Goal: Task Accomplishment & Management: Complete application form

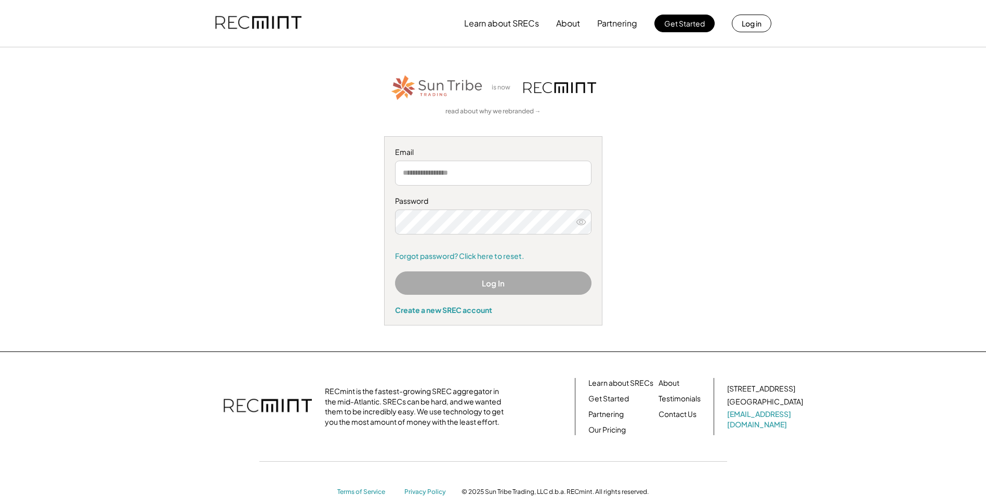
click at [471, 172] on input "email" at bounding box center [493, 173] width 196 height 25
click at [444, 177] on input "email" at bounding box center [493, 173] width 196 height 25
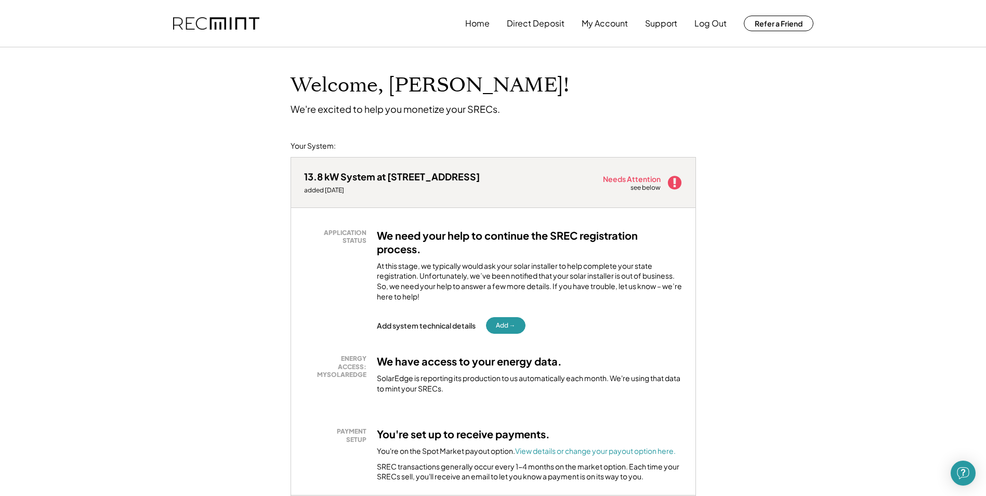
scroll to position [52, 0]
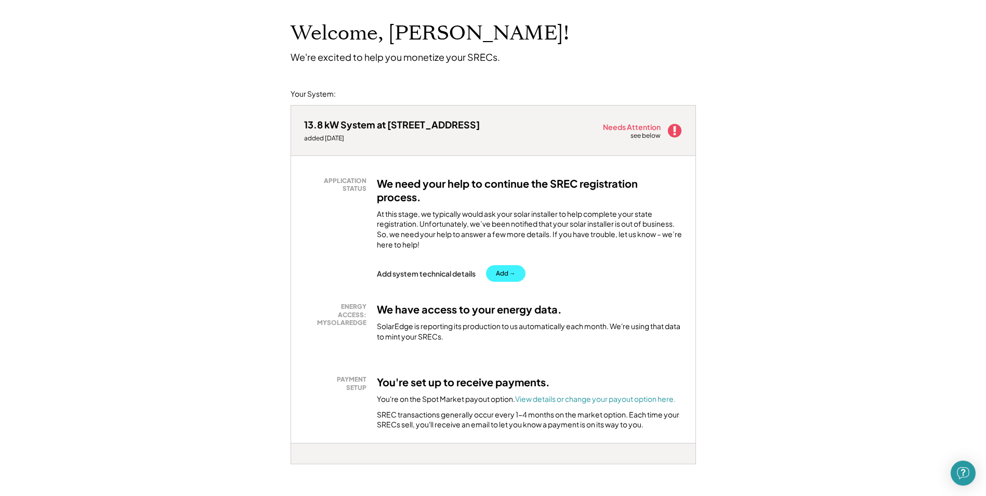
click at [498, 275] on button "Add →" at bounding box center [506, 273] width 40 height 17
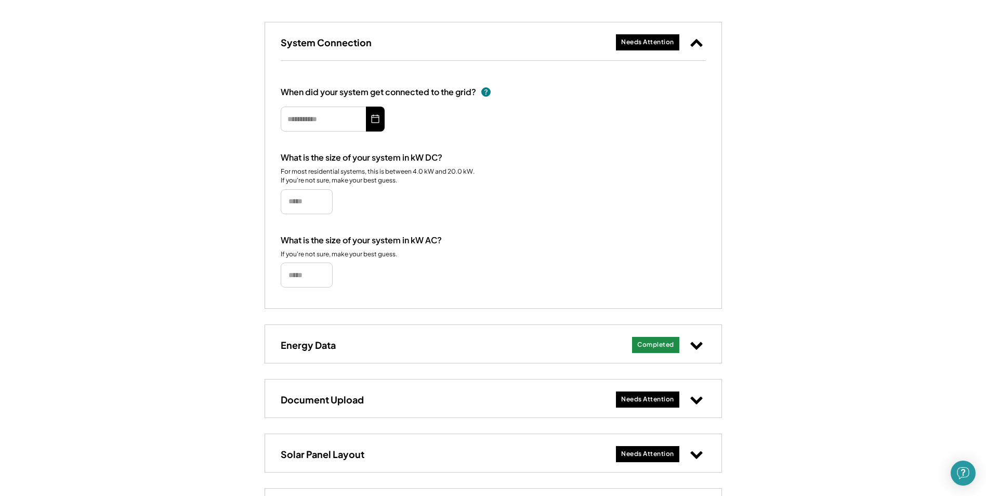
scroll to position [208, 0]
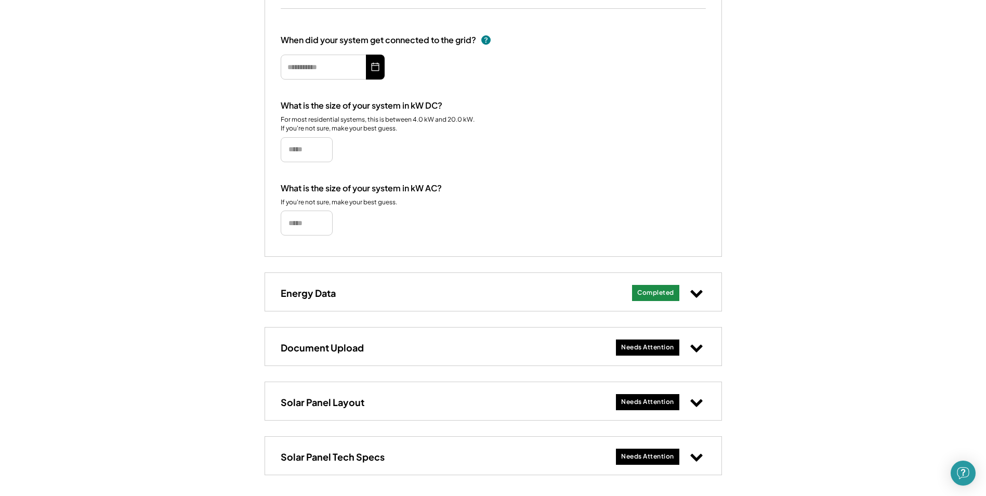
click at [641, 352] on div "Needs Attention" at bounding box center [647, 347] width 63 height 16
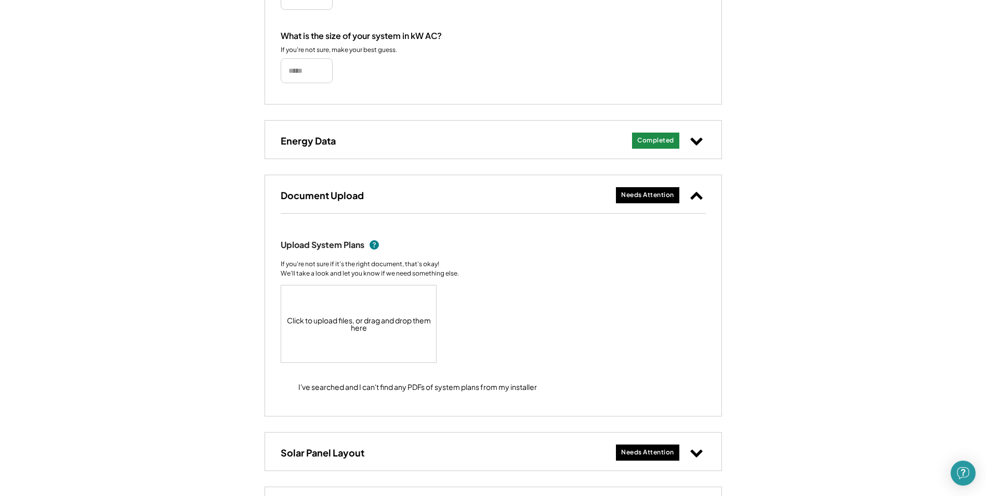
scroll to position [416, 0]
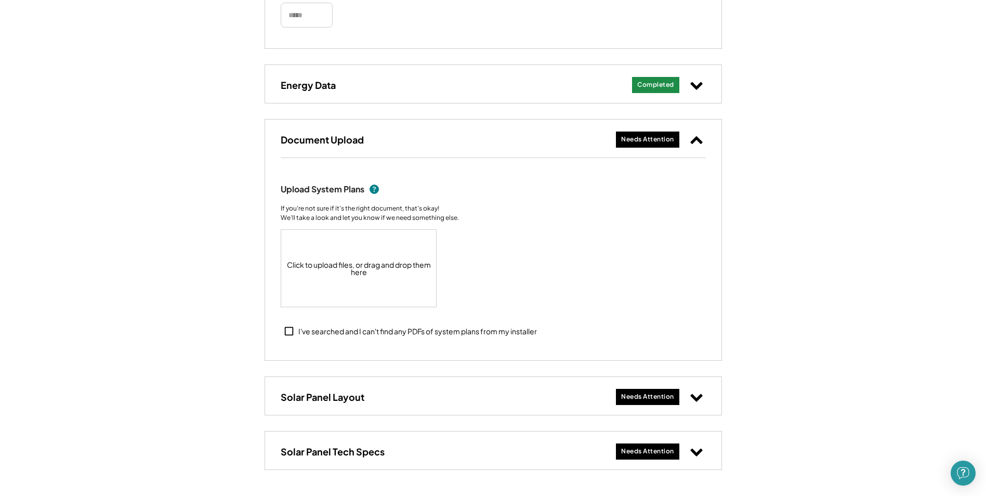
click at [696, 399] on use at bounding box center [696, 398] width 12 height 8
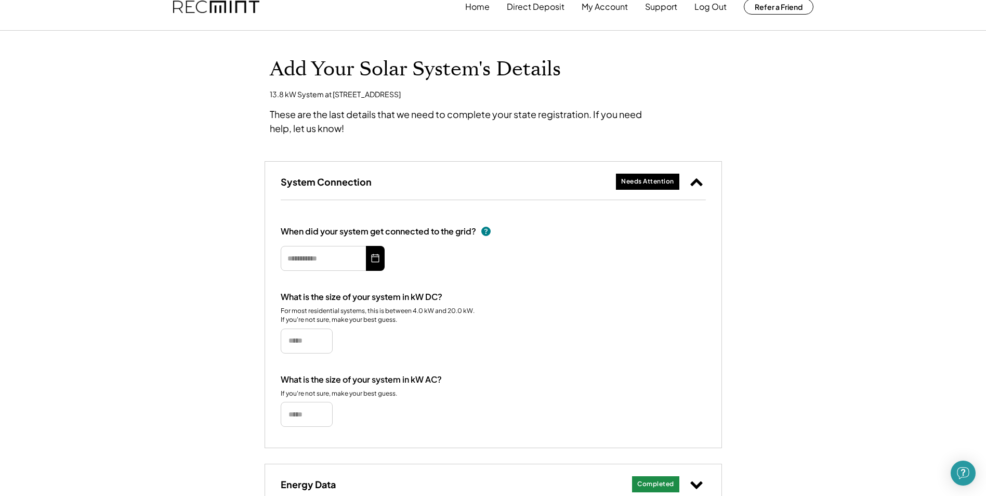
scroll to position [0, 0]
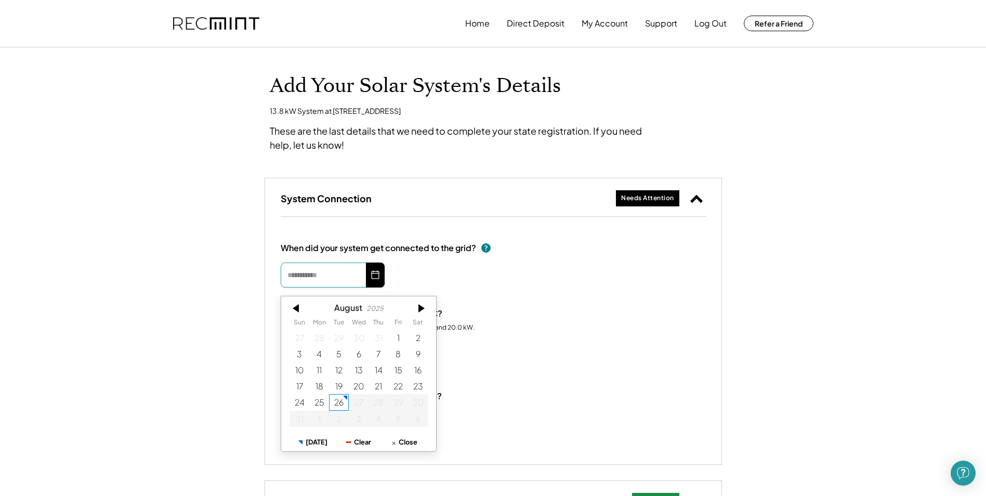
click at [329, 271] on input "text" at bounding box center [333, 274] width 104 height 25
click at [294, 273] on input "text" at bounding box center [333, 274] width 104 height 25
click at [296, 300] on div at bounding box center [296, 300] width 31 height 17
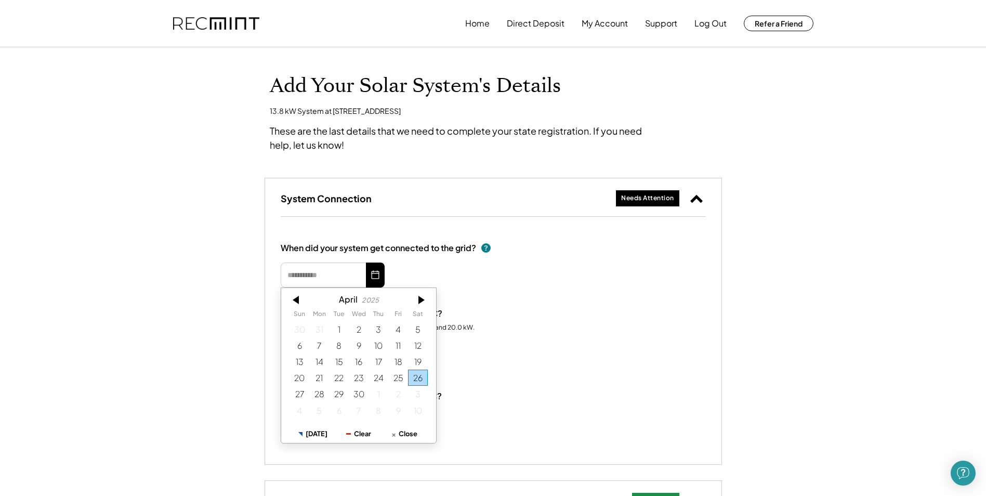
click at [296, 300] on div at bounding box center [296, 300] width 31 height 17
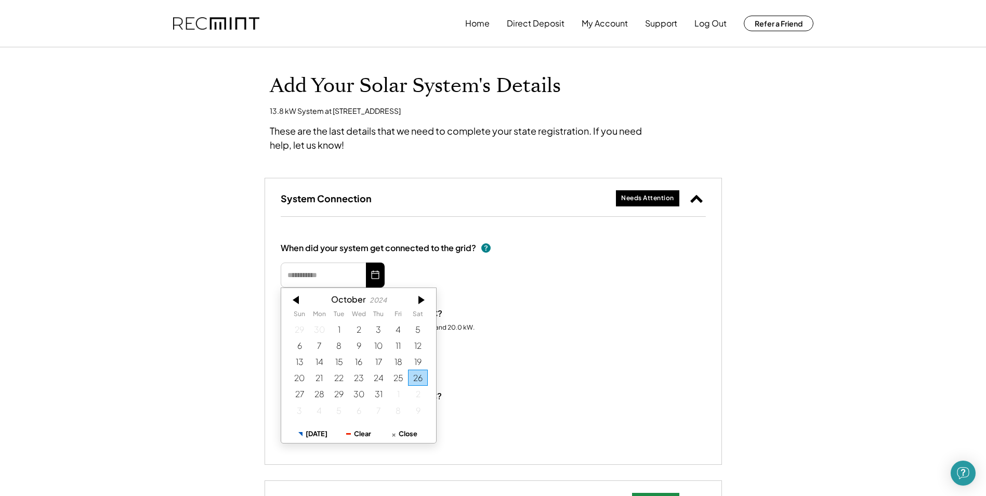
click at [296, 300] on div at bounding box center [296, 300] width 31 height 17
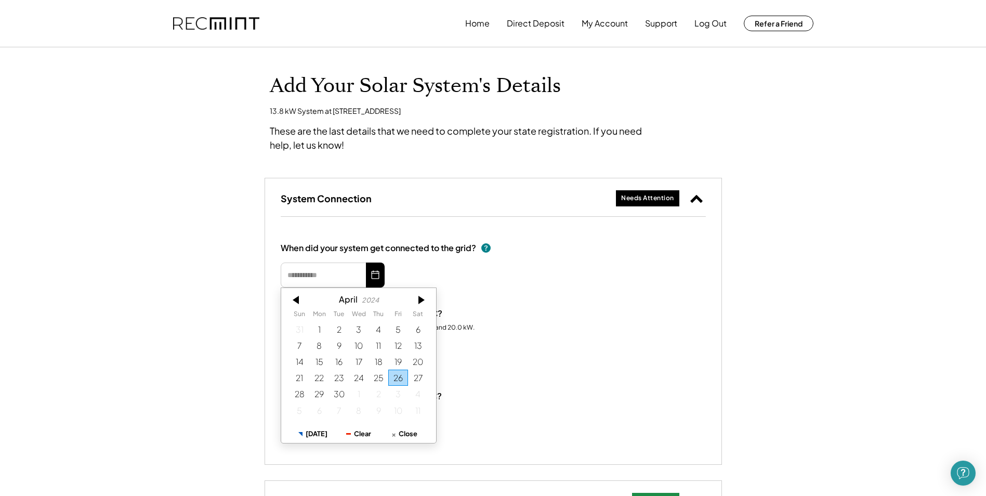
click at [296, 300] on div at bounding box center [296, 300] width 31 height 17
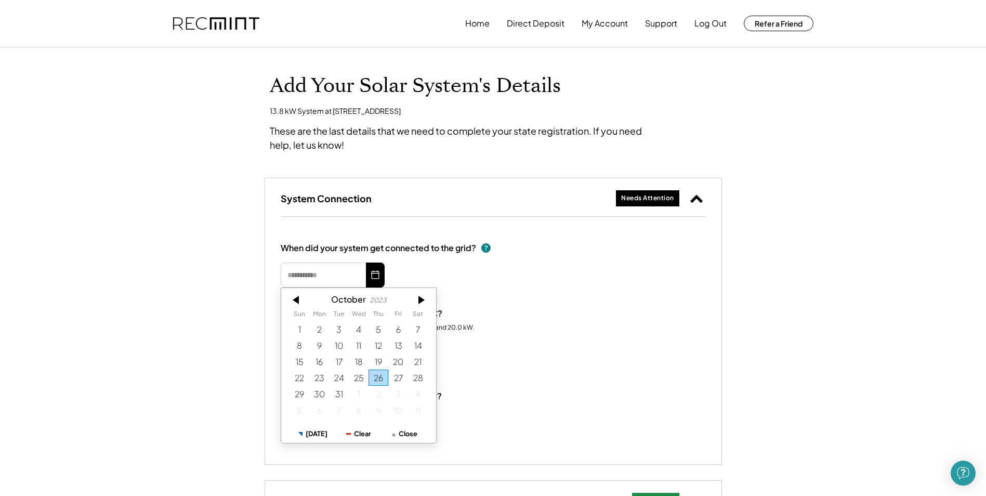
click at [296, 300] on div at bounding box center [296, 300] width 31 height 17
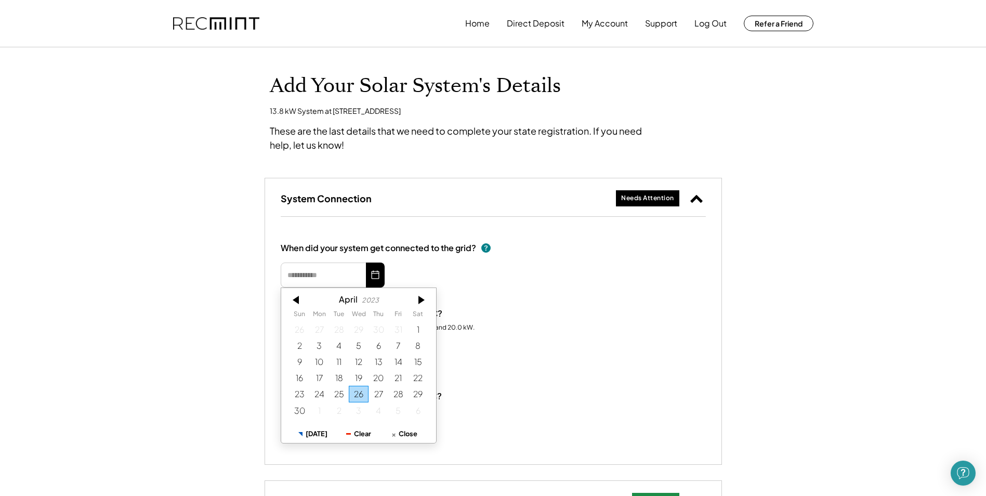
click at [296, 300] on div at bounding box center [296, 300] width 31 height 17
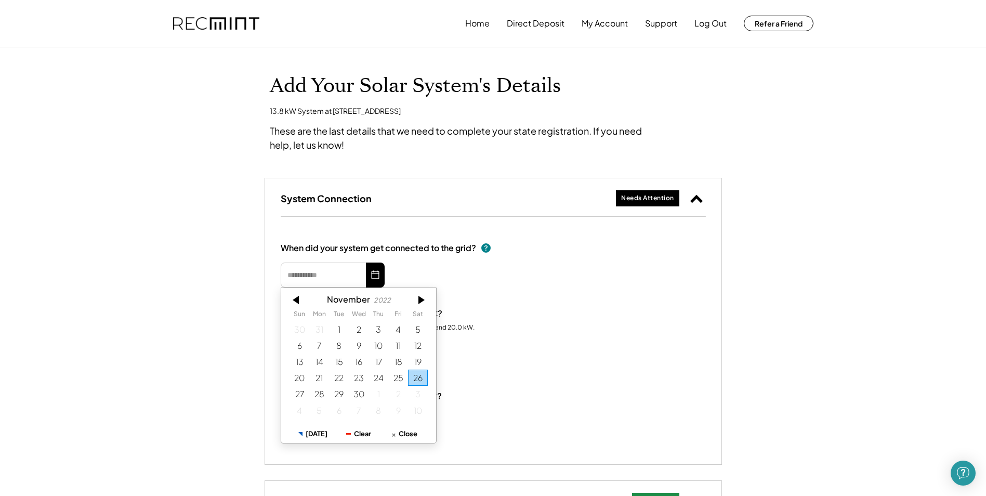
click at [296, 300] on div at bounding box center [296, 300] width 31 height 17
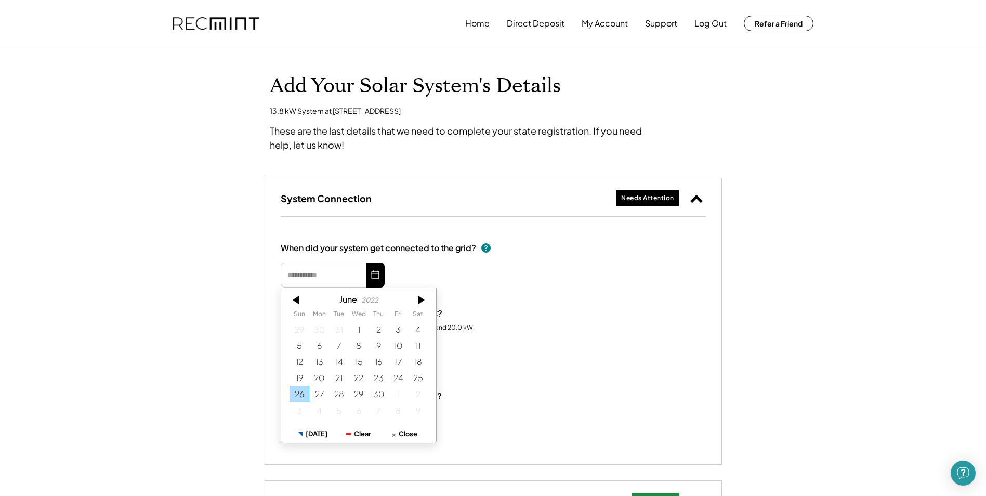
click at [296, 300] on div at bounding box center [296, 300] width 31 height 17
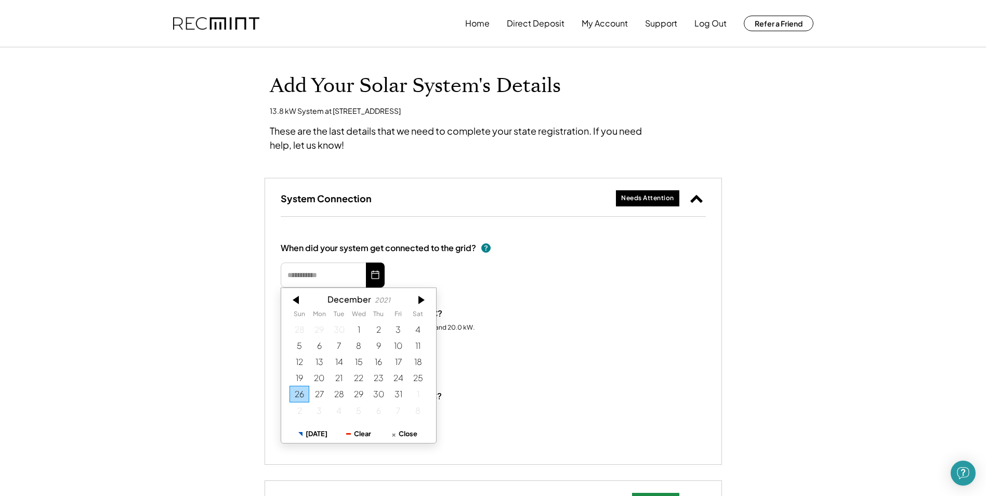
click at [296, 300] on div at bounding box center [296, 300] width 31 height 17
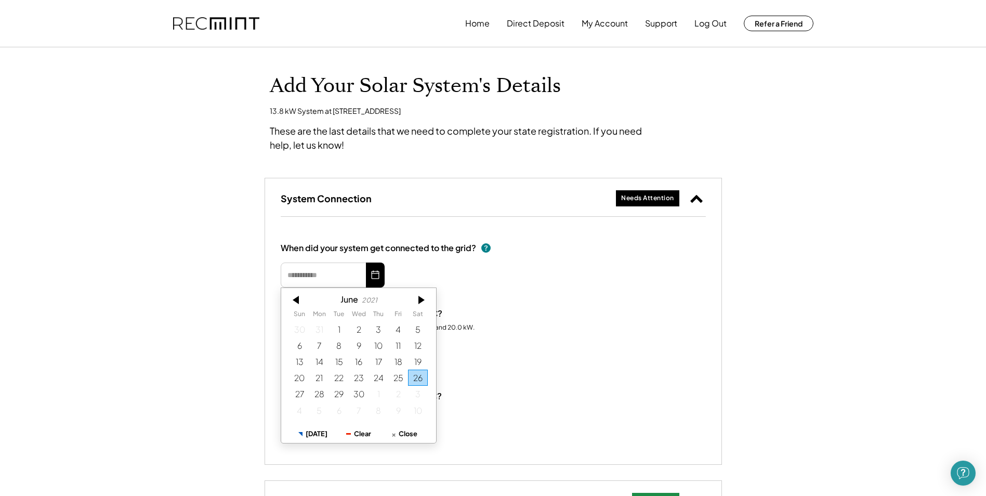
click at [296, 300] on div at bounding box center [296, 300] width 31 height 17
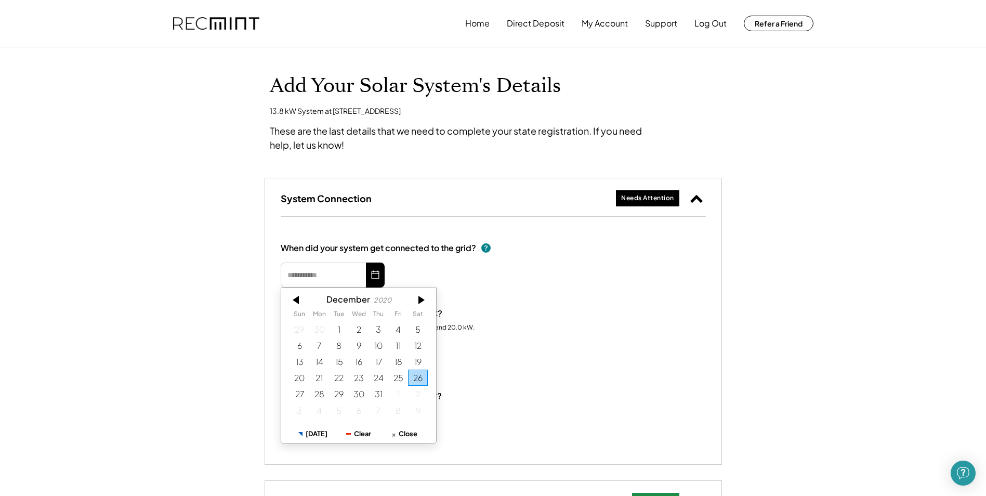
click at [296, 300] on div at bounding box center [296, 300] width 31 height 17
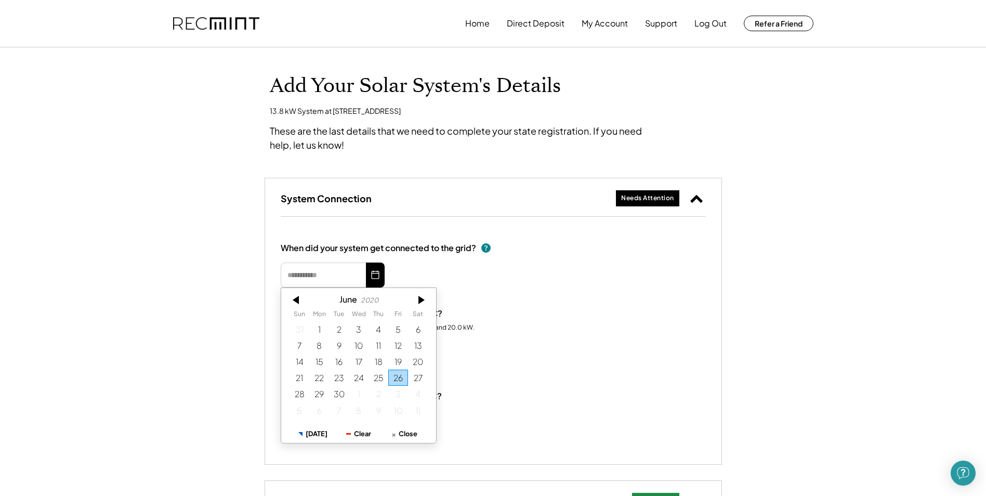
click at [296, 300] on div at bounding box center [296, 300] width 31 height 17
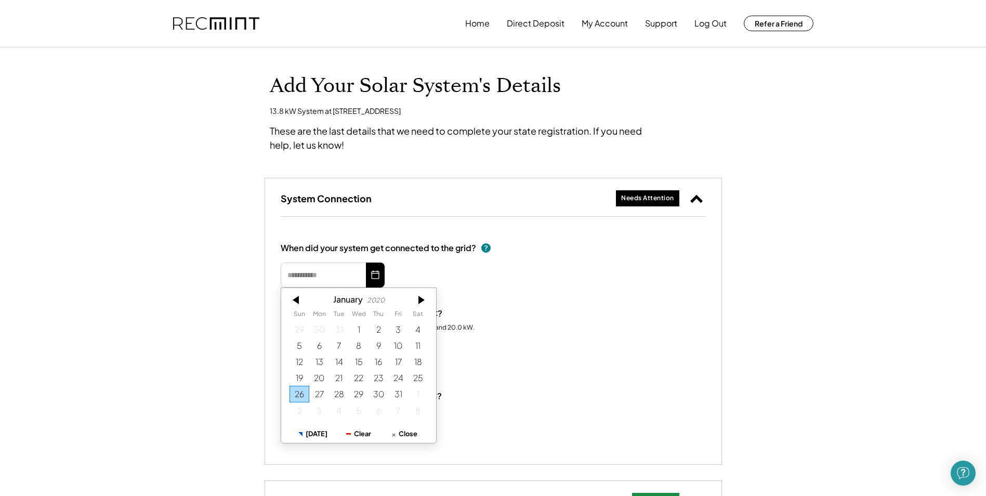
click at [296, 300] on div at bounding box center [296, 300] width 31 height 17
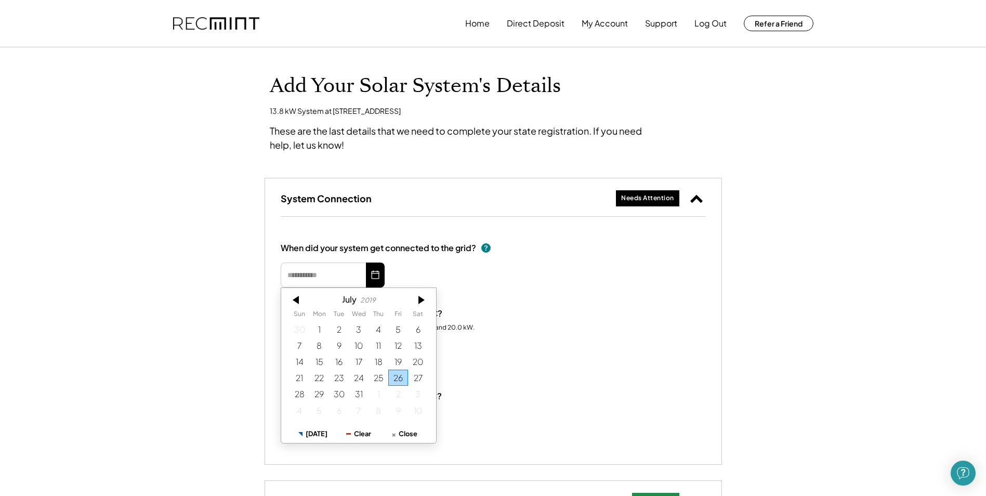
click at [296, 300] on div at bounding box center [296, 300] width 31 height 17
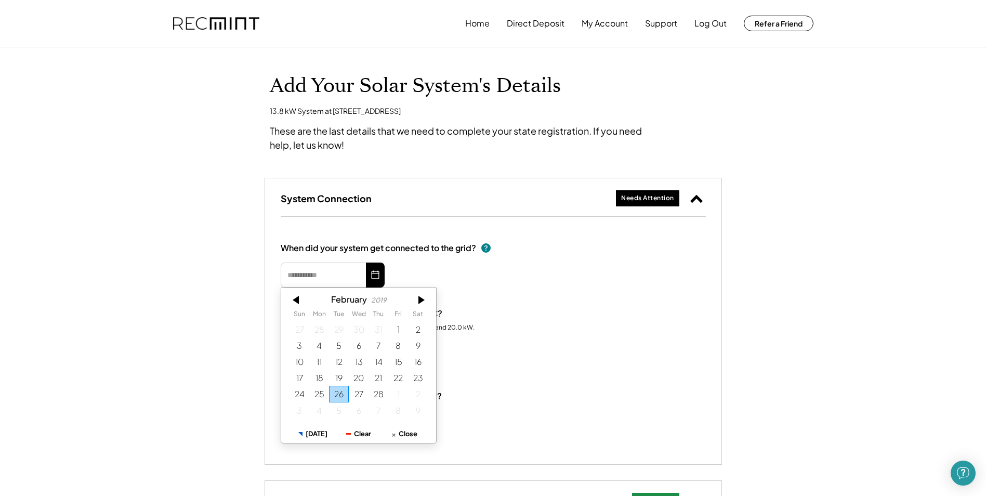
click at [296, 300] on div at bounding box center [296, 300] width 31 height 17
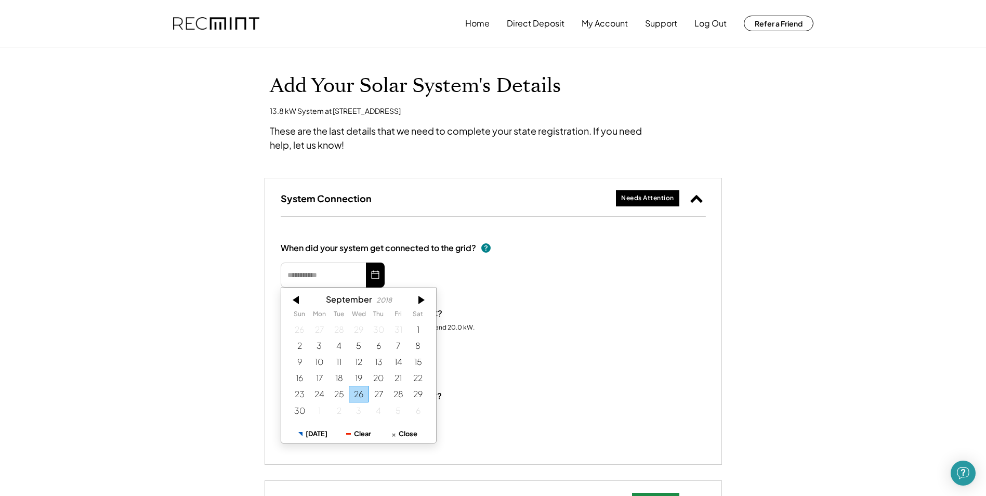
click at [296, 300] on div at bounding box center [296, 300] width 31 height 17
click at [397, 380] on div "25" at bounding box center [398, 378] width 20 height 16
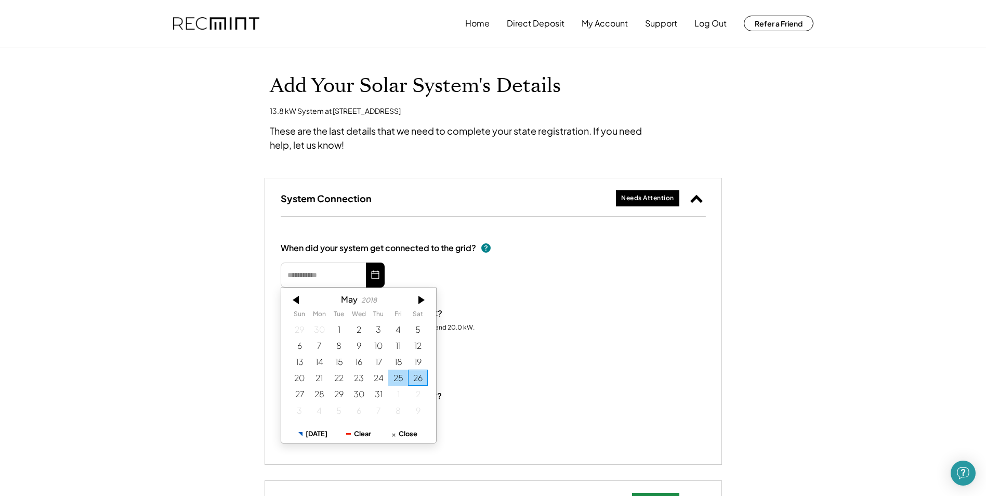
type input "*********"
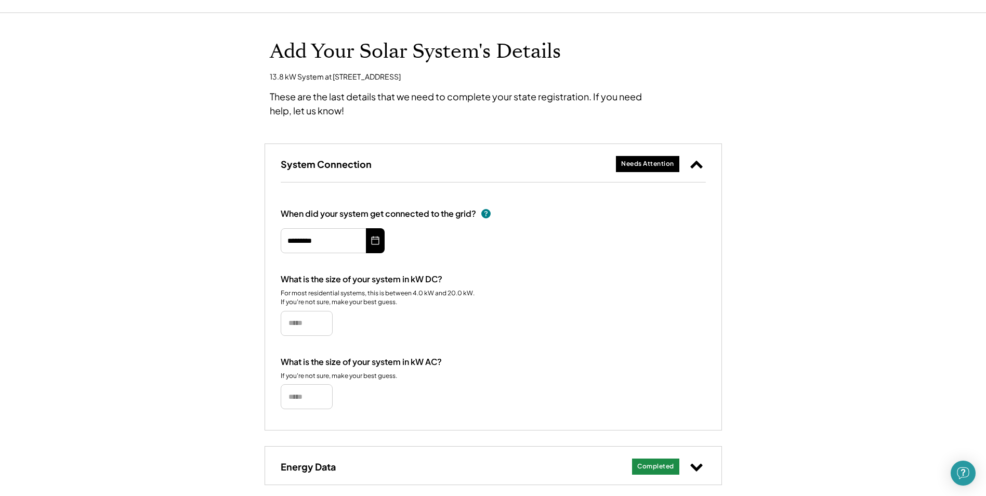
scroll to position [52, 0]
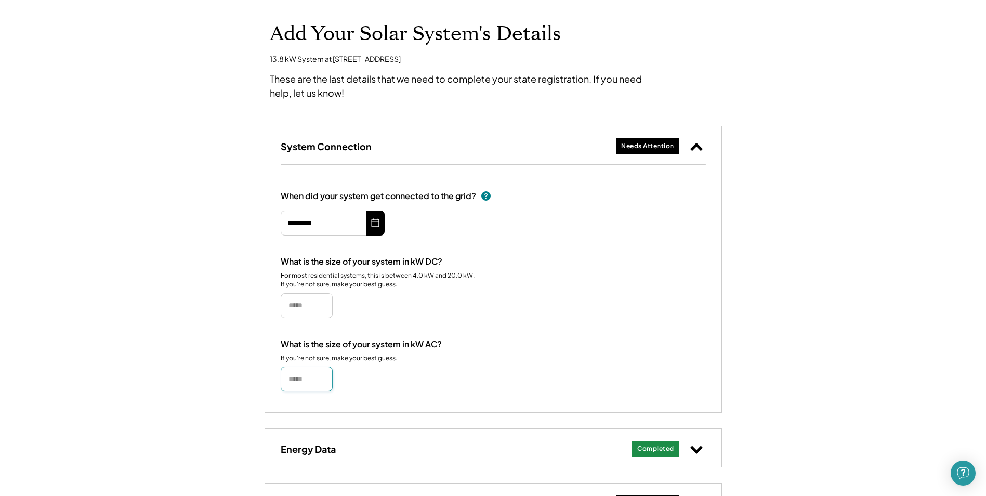
click at [297, 384] on input "input" at bounding box center [307, 378] width 52 height 25
type input "*****"
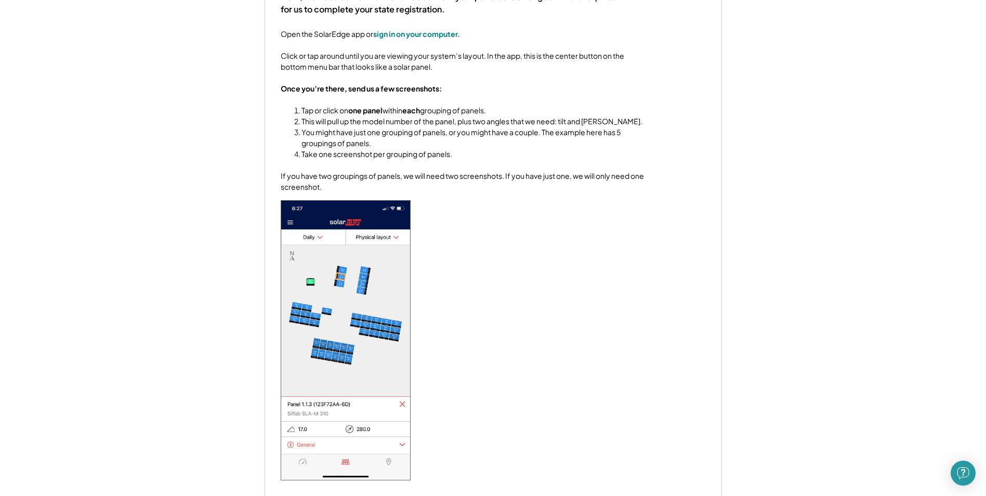
scroll to position [809, 0]
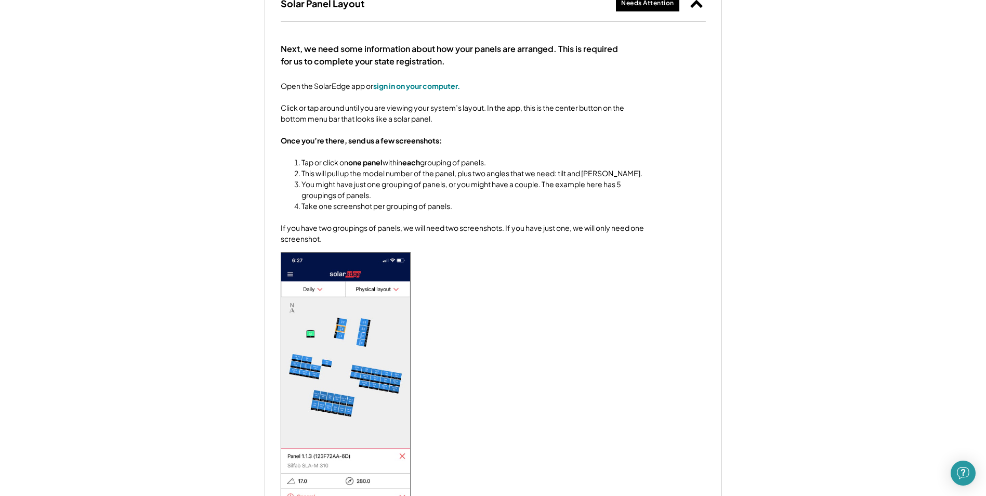
click at [338, 408] on img at bounding box center [345, 392] width 129 height 279
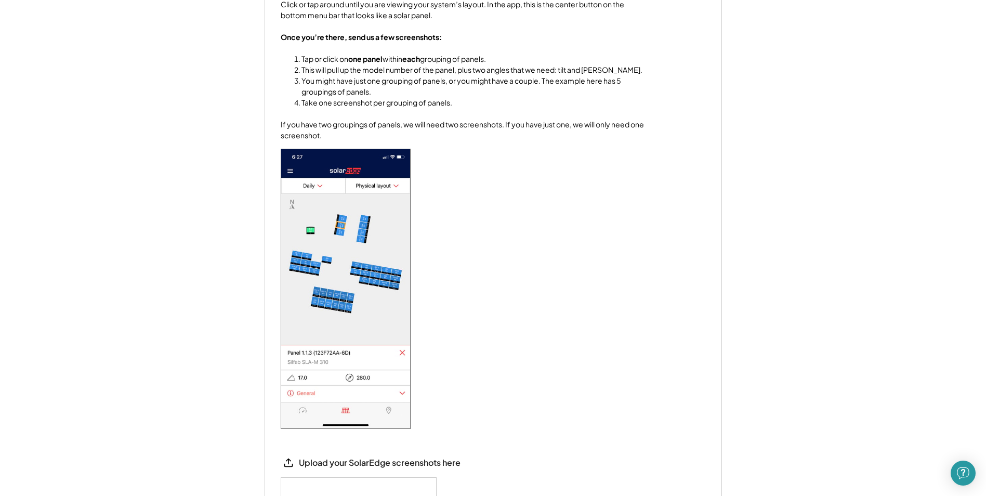
scroll to position [913, 0]
click at [320, 184] on img at bounding box center [345, 288] width 129 height 279
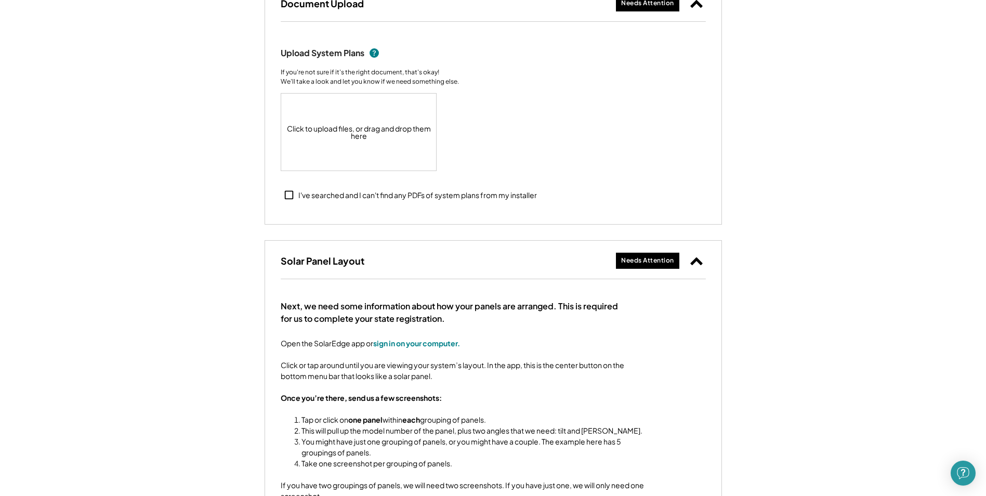
scroll to position [549, 0]
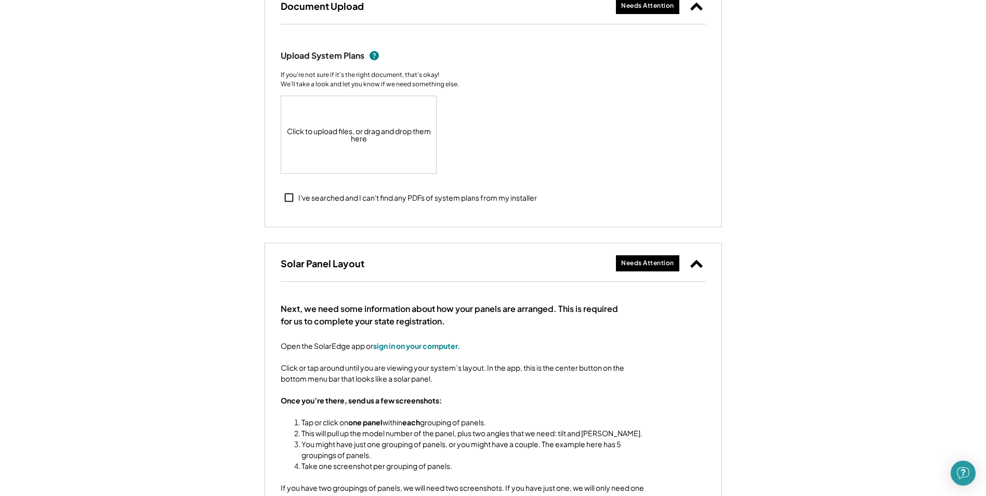
click at [652, 264] on div "Needs Attention" at bounding box center [647, 263] width 53 height 9
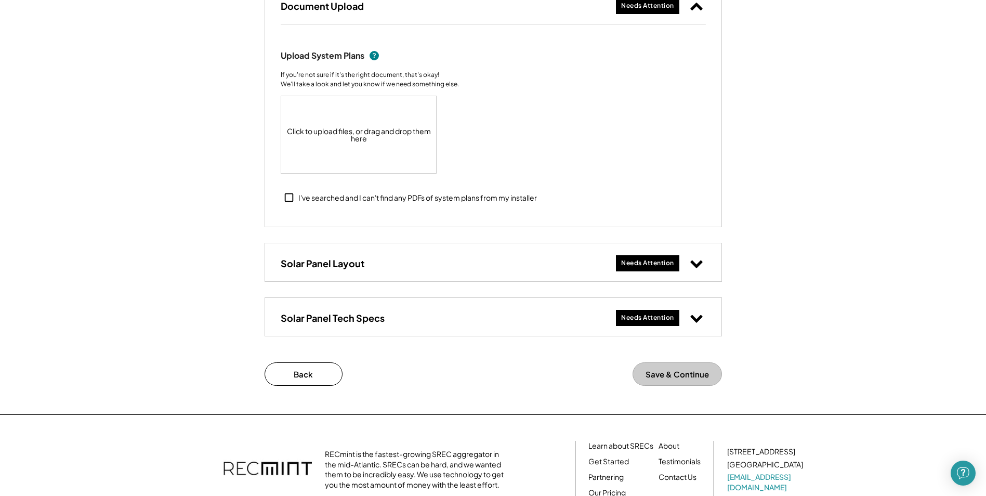
click at [652, 264] on div "Needs Attention" at bounding box center [647, 263] width 53 height 9
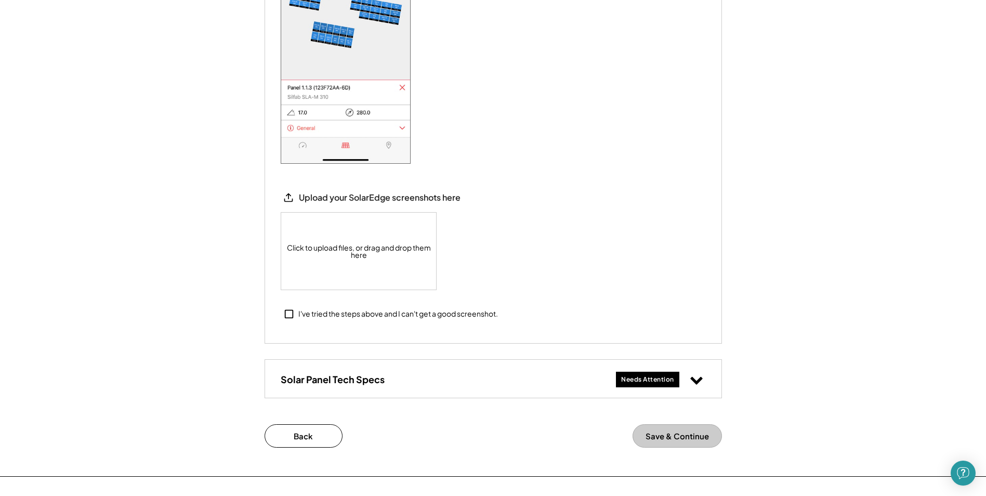
scroll to position [1196, 0]
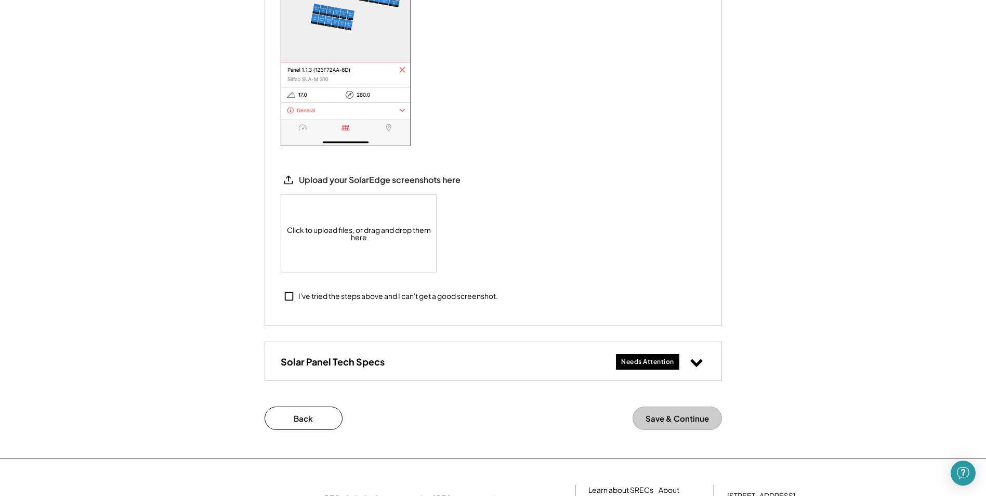
click at [661, 360] on div "Needs Attention" at bounding box center [647, 362] width 53 height 9
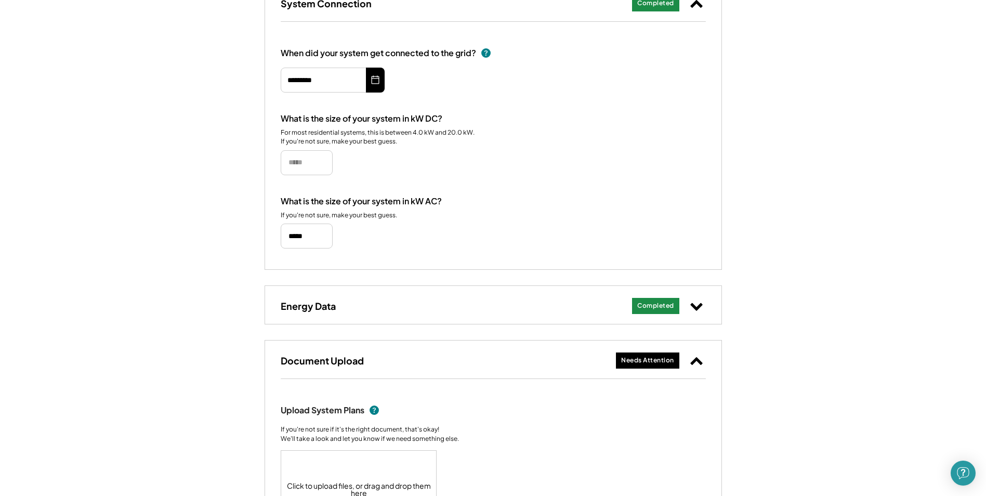
scroll to position [104, 0]
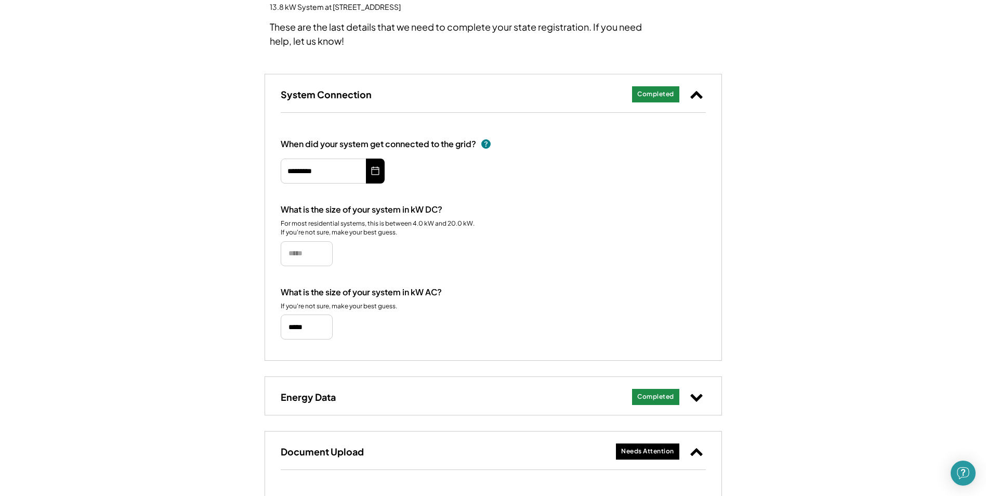
click at [701, 97] on use at bounding box center [696, 95] width 12 height 8
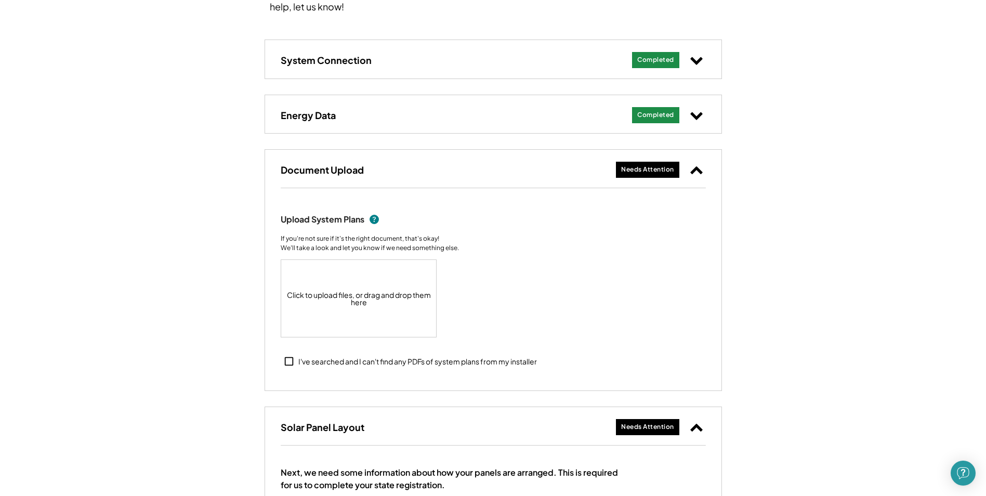
scroll to position [156, 0]
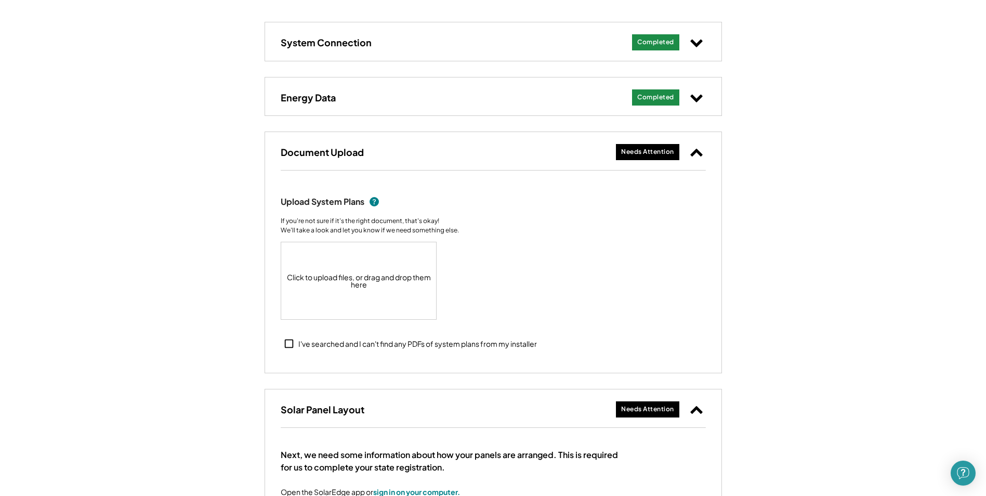
click at [287, 344] on icon at bounding box center [288, 343] width 11 height 11
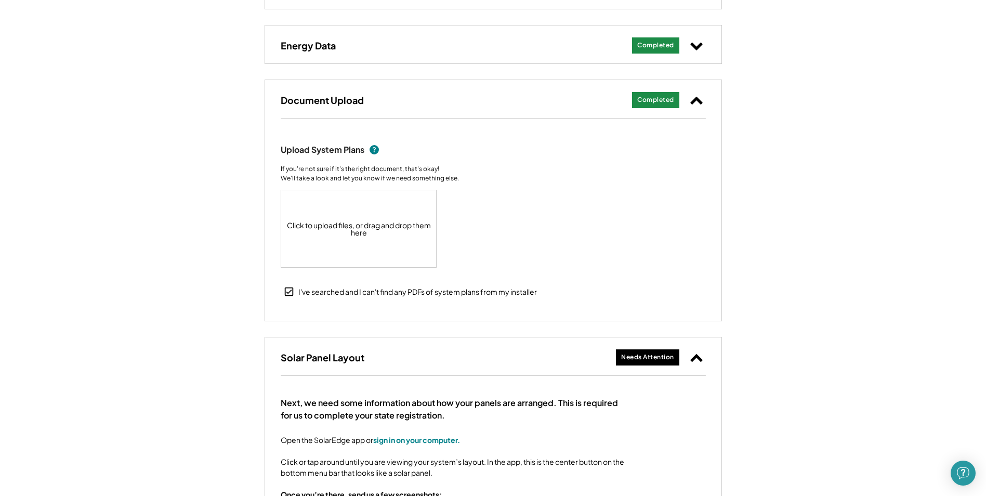
click at [288, 293] on use at bounding box center [288, 291] width 9 height 9
click at [288, 293] on icon at bounding box center [288, 291] width 11 height 11
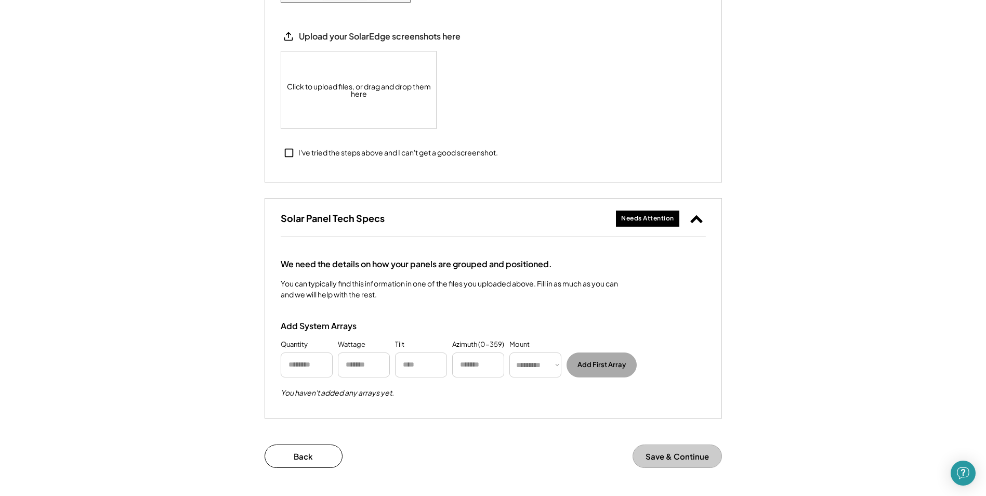
scroll to position [1144, 0]
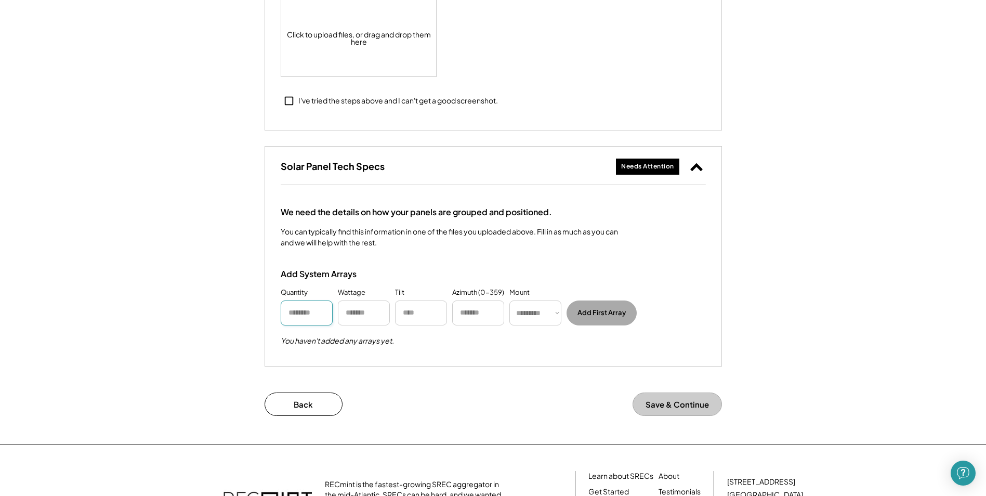
click at [303, 319] on input "input" at bounding box center [307, 312] width 52 height 25
type input "**"
click at [371, 322] on input "input" at bounding box center [364, 312] width 52 height 25
type input "***"
click at [404, 312] on input "input" at bounding box center [421, 312] width 52 height 25
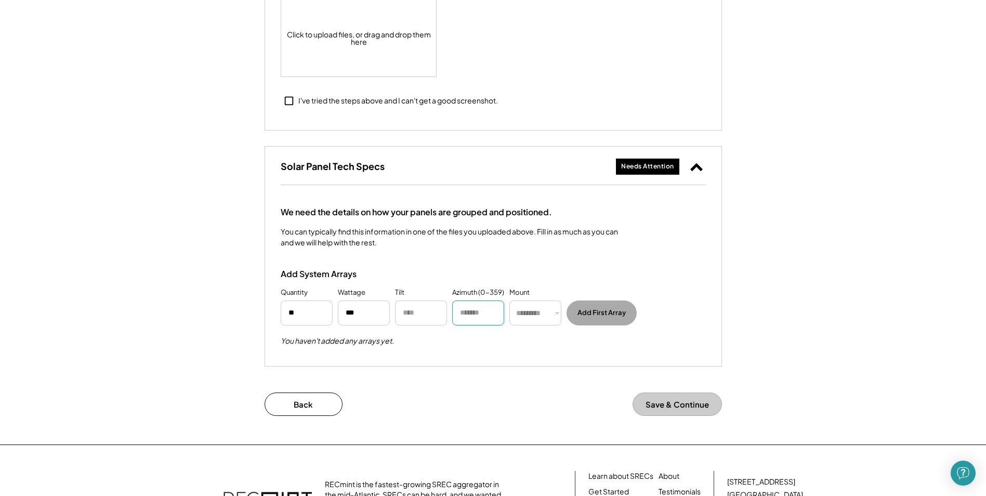
click at [481, 319] on input "input" at bounding box center [478, 312] width 52 height 25
click at [527, 315] on select "********* **** ******" at bounding box center [535, 312] width 52 height 25
select select "********"
click at [509, 300] on select "********* **** ******" at bounding box center [535, 312] width 52 height 25
click at [586, 318] on button "Add First Array" at bounding box center [602, 312] width 70 height 25
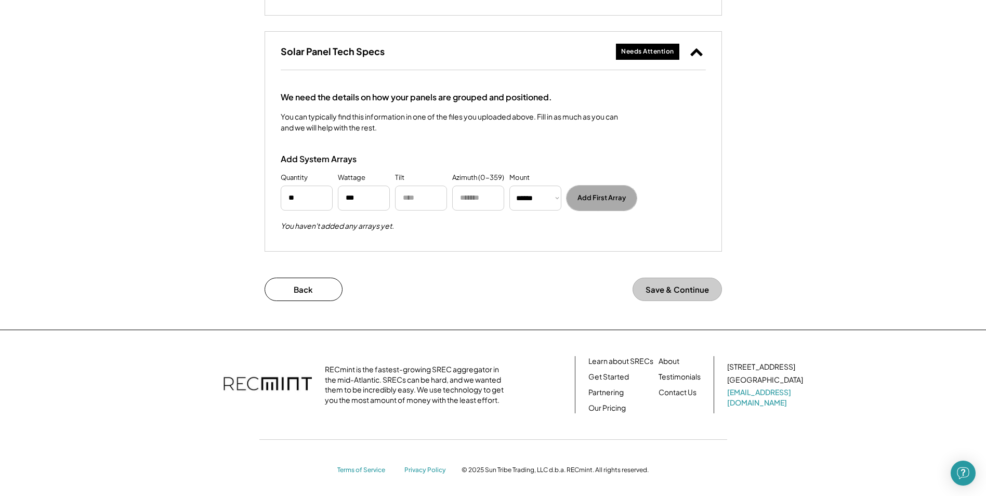
scroll to position [1263, 0]
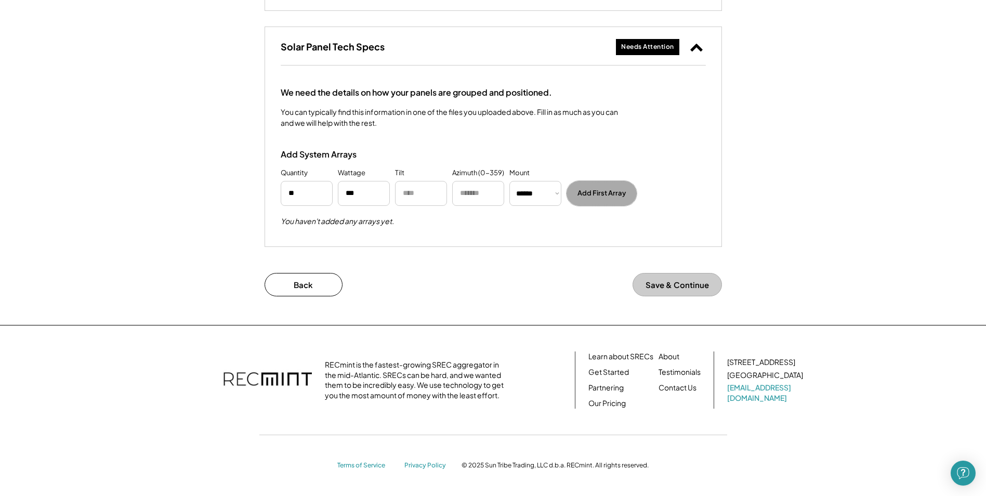
click at [702, 279] on button "Save & Continue" at bounding box center [677, 284] width 89 height 23
click at [677, 288] on button "Save & Continue" at bounding box center [677, 284] width 89 height 23
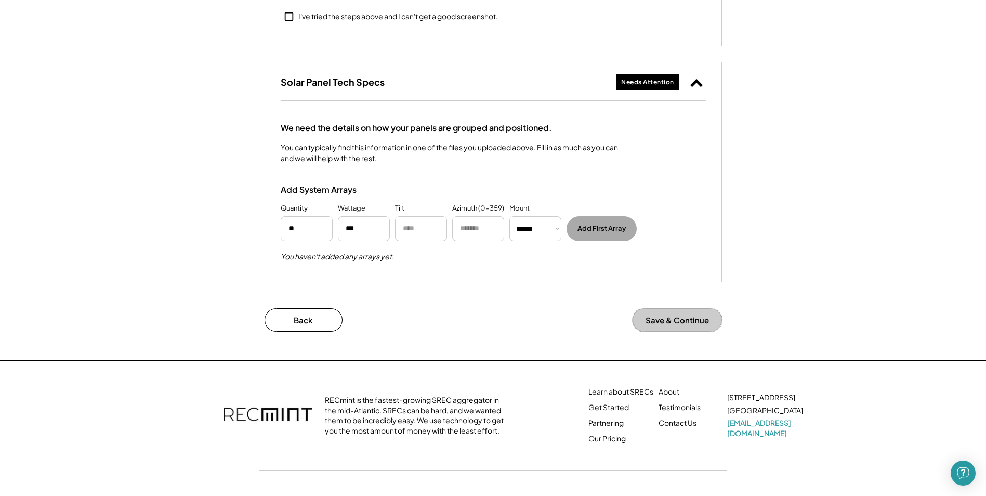
scroll to position [1211, 0]
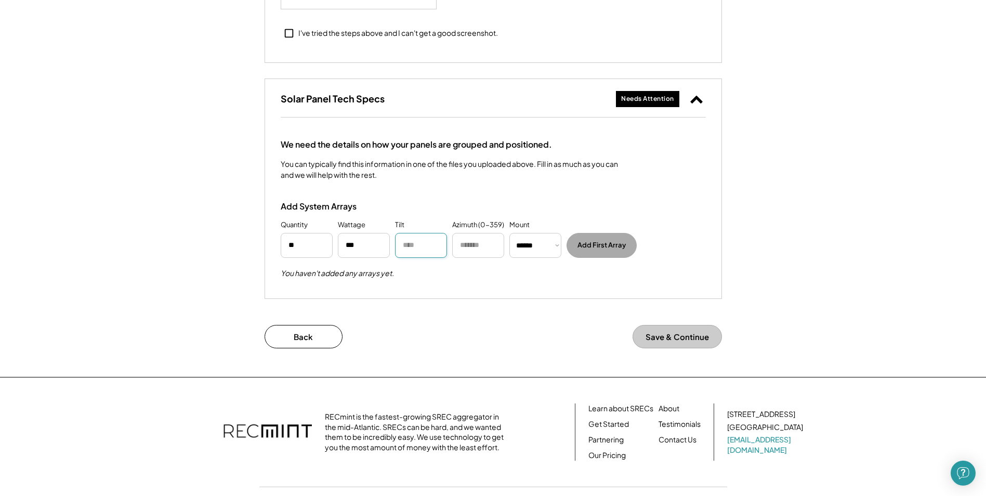
click at [423, 254] on input "input" at bounding box center [421, 245] width 52 height 25
click at [698, 337] on button "Save & Continue" at bounding box center [677, 336] width 89 height 23
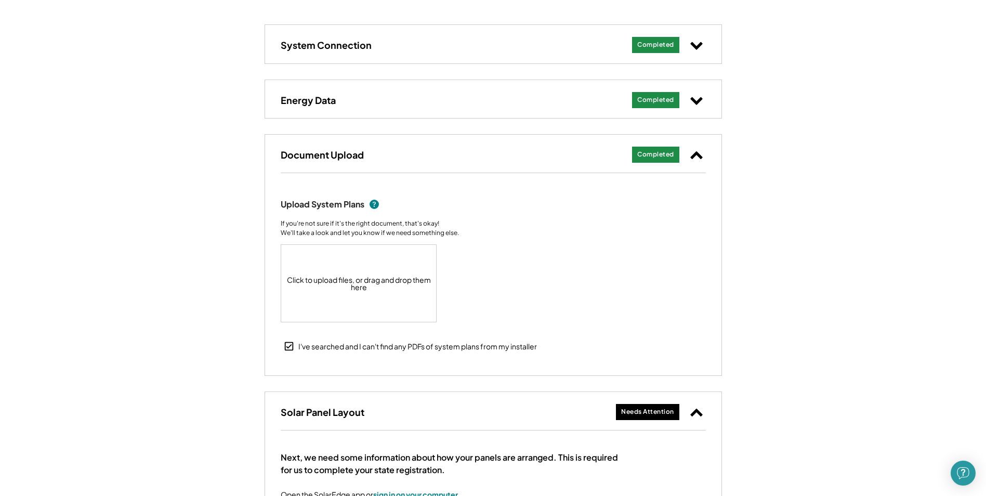
scroll to position [156, 0]
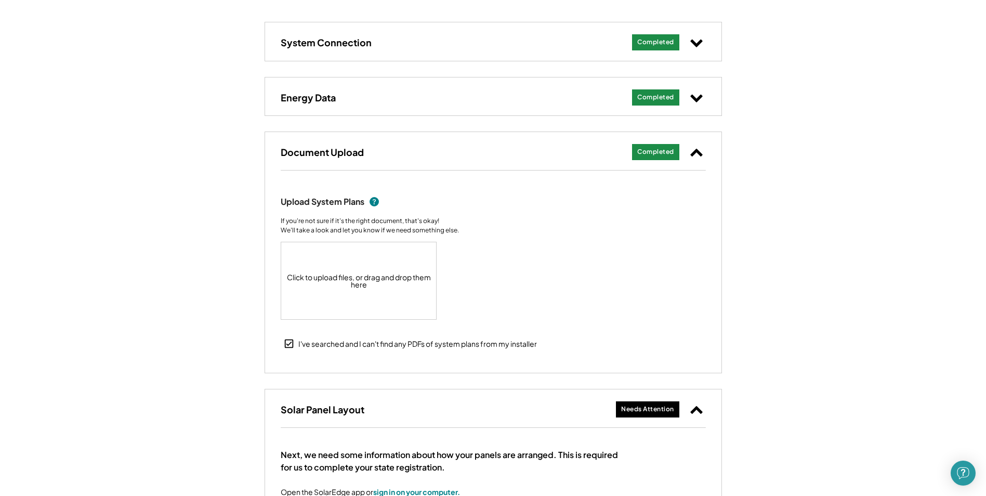
click at [699, 412] on use at bounding box center [696, 410] width 12 height 8
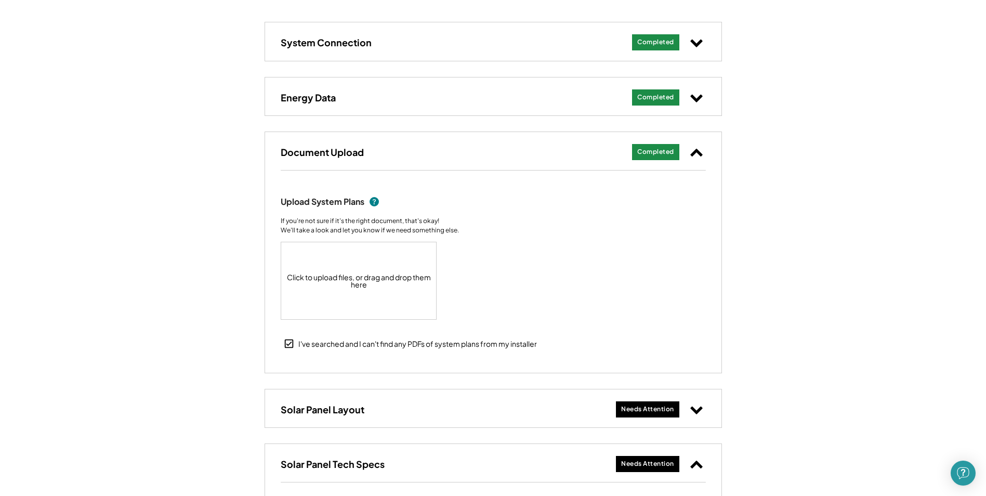
click at [700, 152] on use at bounding box center [696, 153] width 12 height 8
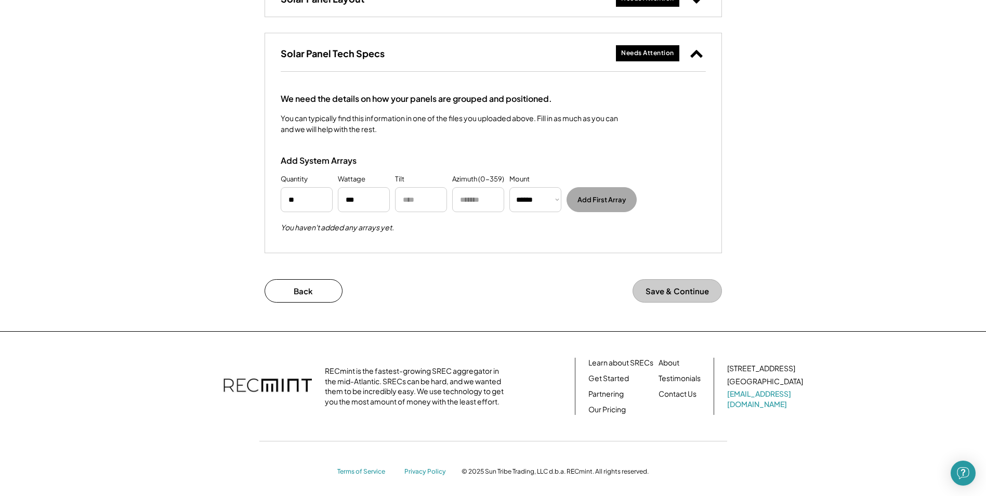
scroll to position [370, 0]
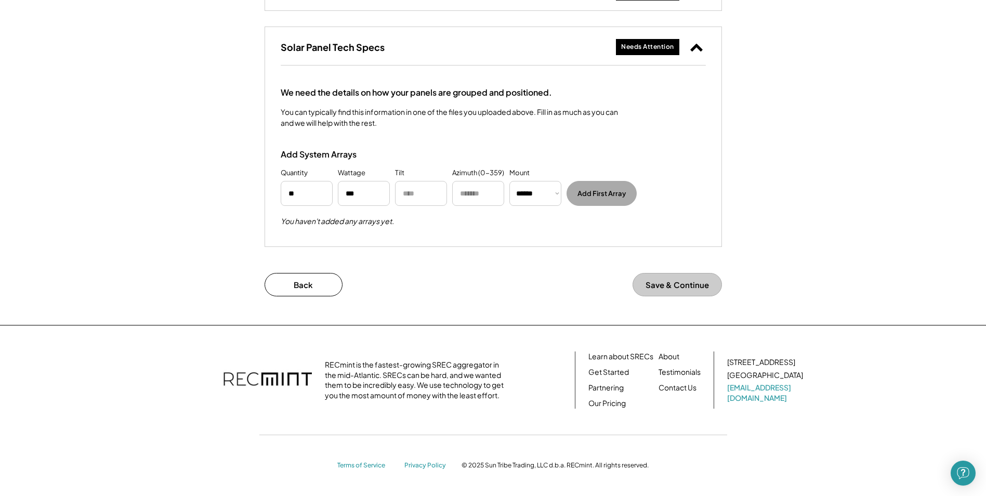
click at [678, 283] on button "Save & Continue" at bounding box center [677, 284] width 89 height 23
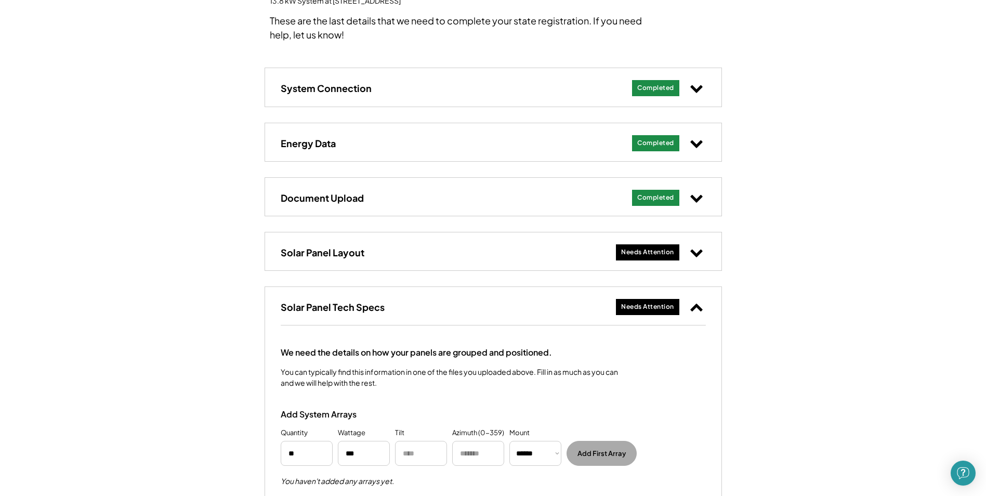
scroll to position [0, 0]
